Goal: Task Accomplishment & Management: Complete application form

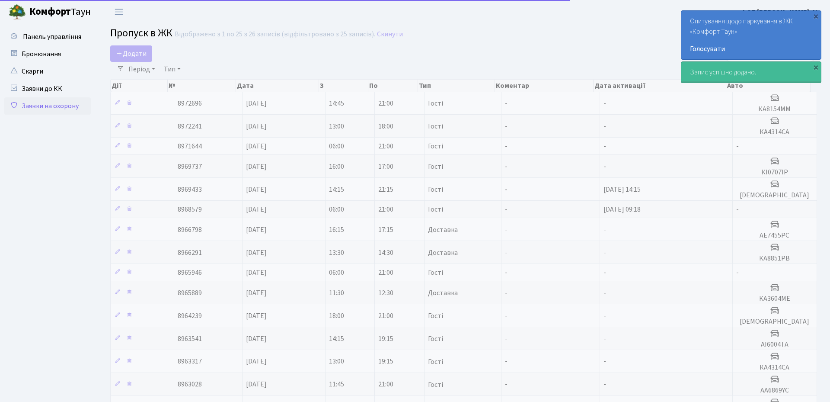
select select "25"
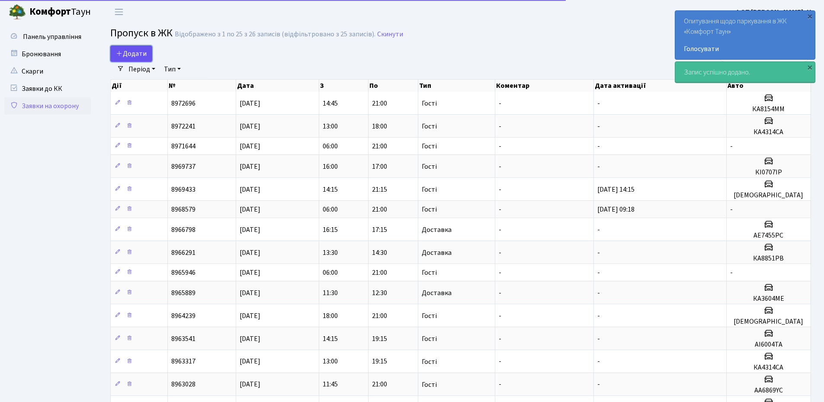
click at [139, 48] on link "Додати" at bounding box center [131, 53] width 42 height 16
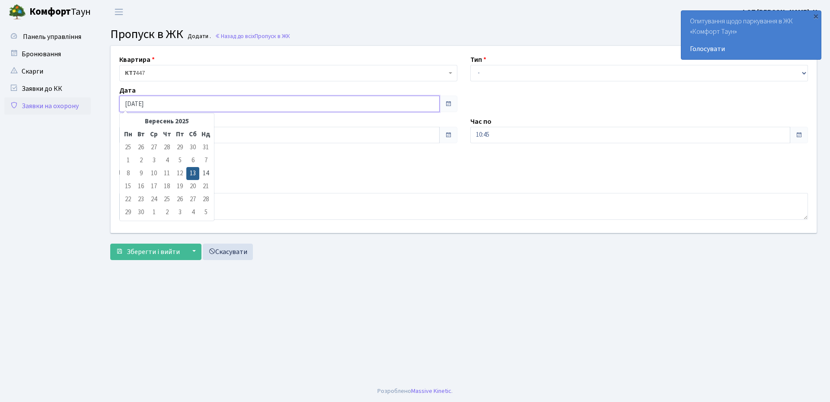
click at [218, 105] on input "[DATE]" at bounding box center [279, 104] width 320 height 16
click at [203, 173] on td "14" at bounding box center [205, 173] width 13 height 13
type input "[DATE]"
drag, startPoint x: 483, startPoint y: 67, endPoint x: 485, endPoint y: 76, distance: 9.7
click at [483, 67] on select "- Доставка Таксі Гості Сервіс" at bounding box center [640, 73] width 338 height 16
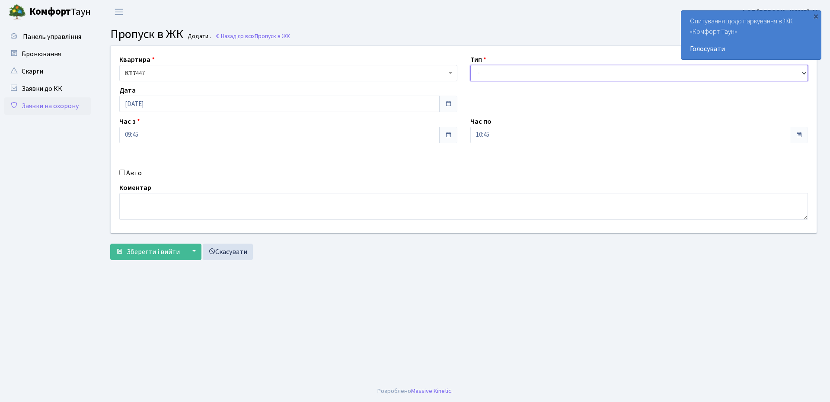
select select "3"
click at [471, 65] on select "- Доставка Таксі Гості Сервіс" at bounding box center [640, 73] width 338 height 16
drag, startPoint x: 487, startPoint y: 137, endPoint x: 489, endPoint y: 142, distance: 5.9
click at [487, 137] on input "10:45" at bounding box center [631, 135] width 320 height 16
click at [493, 160] on icon at bounding box center [494, 164] width 23 height 23
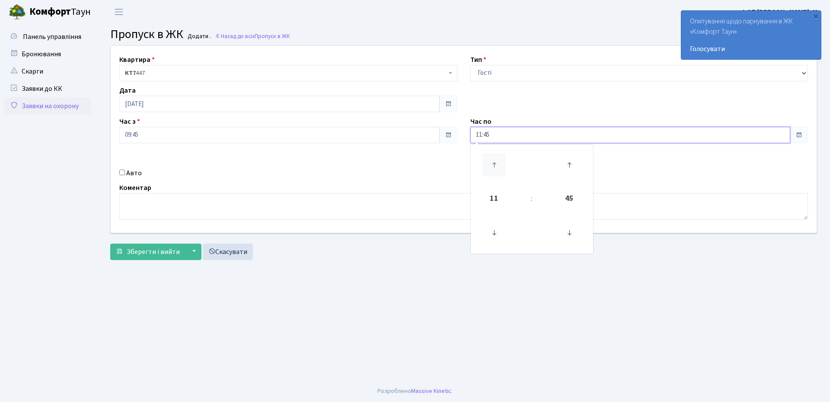
click at [493, 160] on icon at bounding box center [494, 164] width 23 height 23
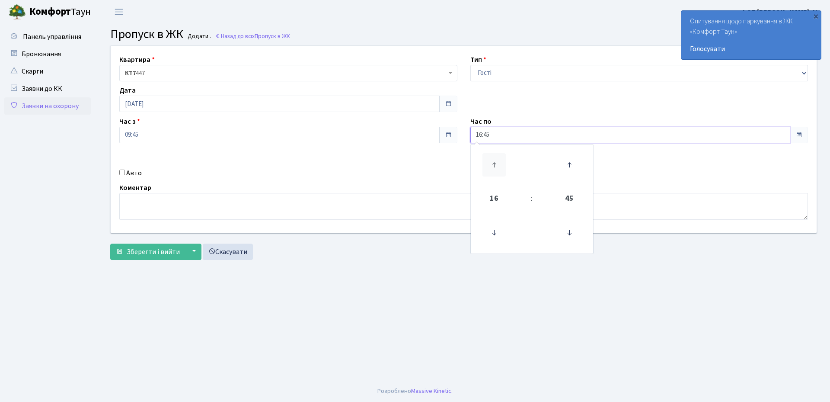
click at [493, 160] on icon at bounding box center [494, 164] width 23 height 23
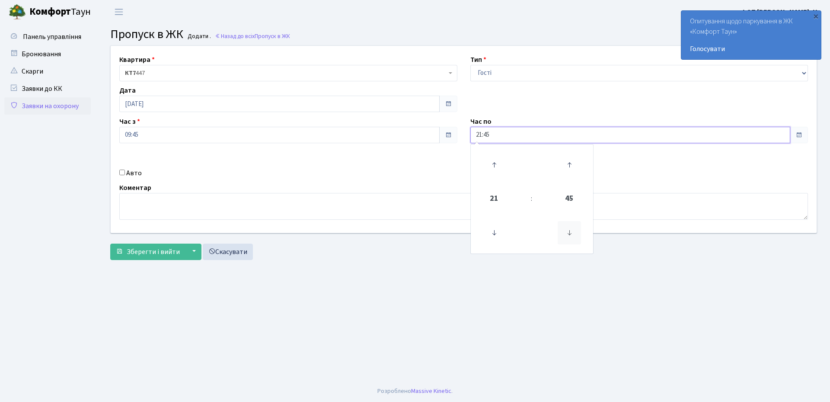
click at [576, 235] on icon at bounding box center [569, 232] width 23 height 23
type input "21:00"
click at [207, 135] on input "09:45" at bounding box center [279, 135] width 320 height 16
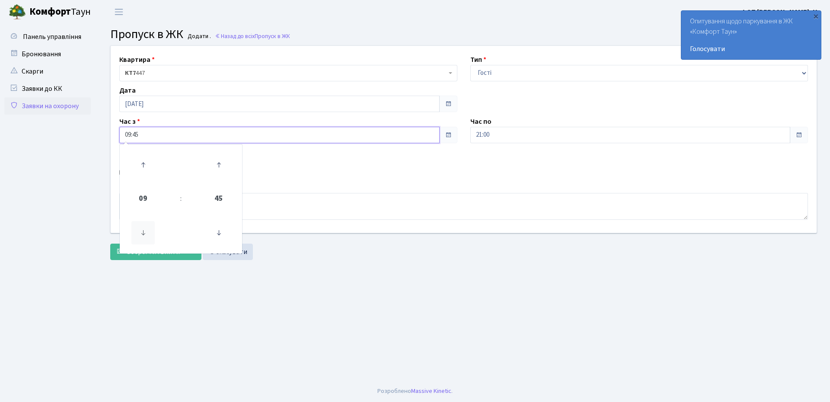
click at [143, 234] on icon at bounding box center [142, 232] width 23 height 23
click at [218, 233] on icon at bounding box center [218, 232] width 23 height 23
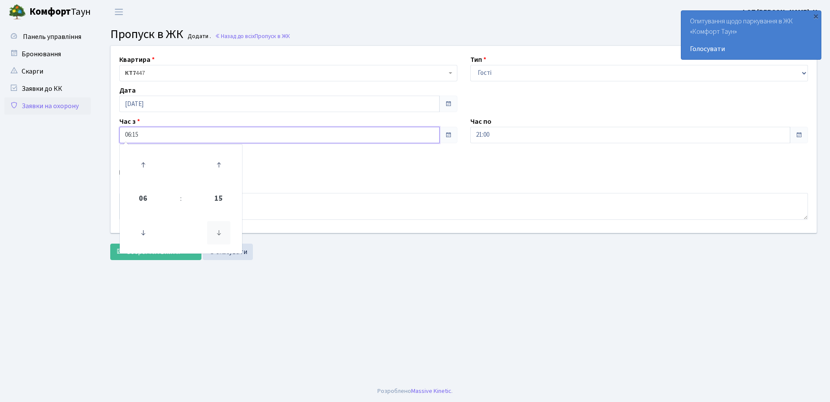
click at [218, 233] on icon at bounding box center [218, 232] width 23 height 23
type input "06:00"
click at [386, 279] on main "Admin Пропуск в ЖК Додати Пропуск в ЖК Додати . Назад до всіх Пропуск в ЖК Квар…" at bounding box center [463, 202] width 733 height 356
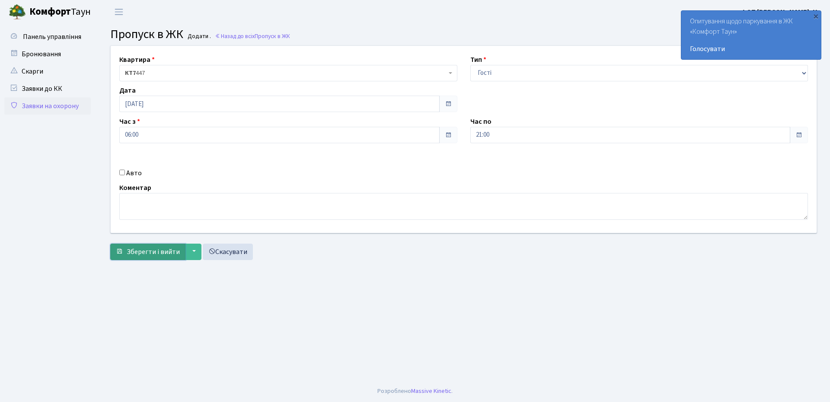
click at [152, 251] on span "Зберегти і вийти" at bounding box center [153, 252] width 53 height 10
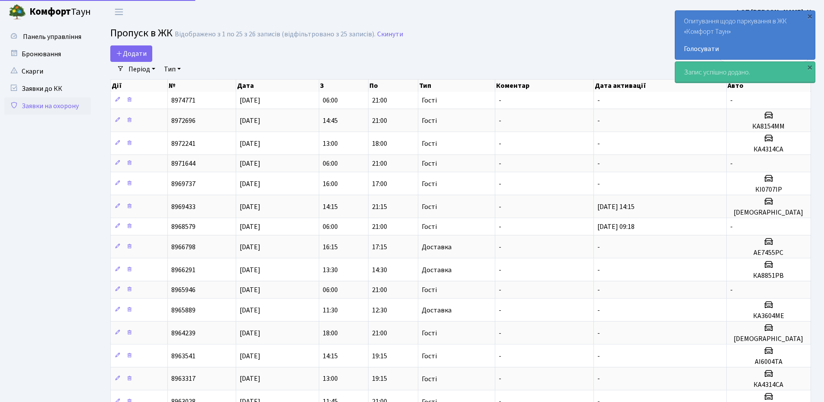
select select "25"
